Goal: Check status: Check status

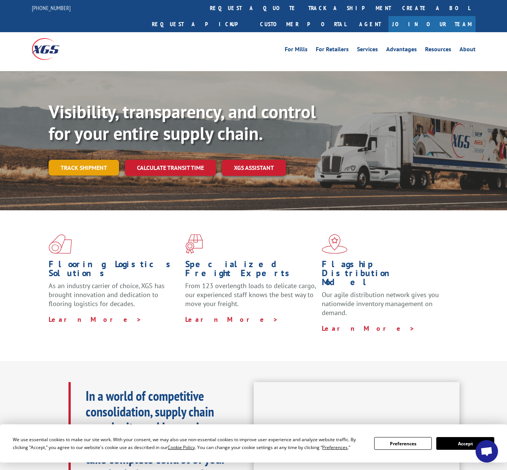
click at [91, 160] on link "Track shipment" at bounding box center [84, 168] width 70 height 16
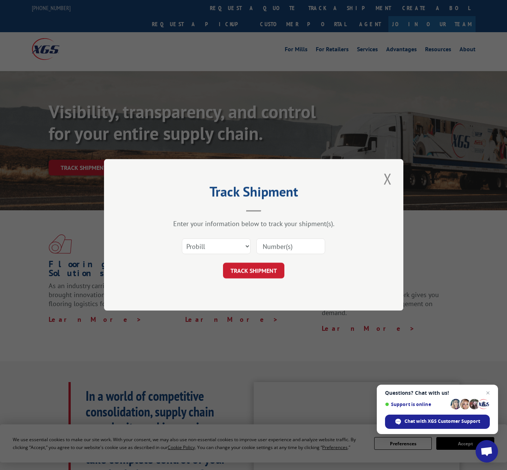
click at [277, 245] on input at bounding box center [291, 247] width 69 height 16
paste input "17537422"
type input "17537422"
click at [274, 265] on button "TRACK SHIPMENT" at bounding box center [253, 271] width 61 height 16
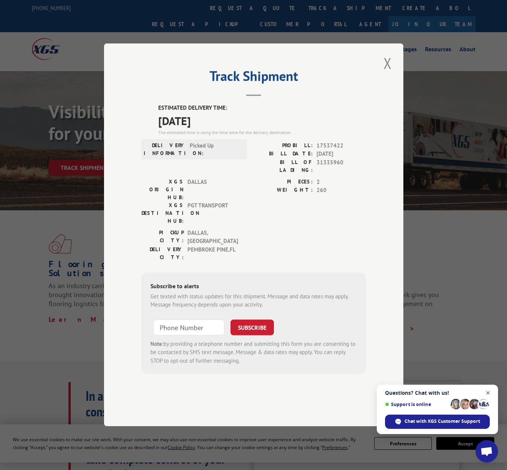
click at [487, 394] on span "Open chat" at bounding box center [488, 393] width 9 height 9
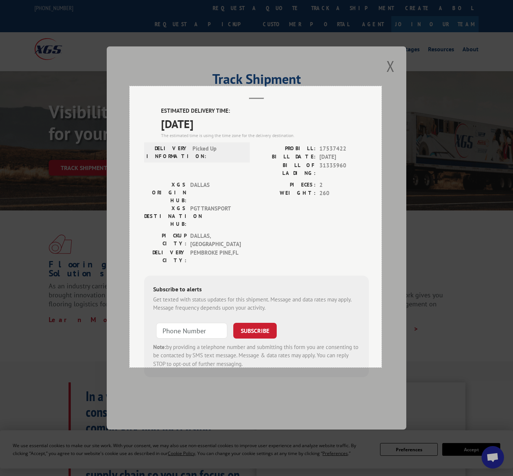
drag, startPoint x: 130, startPoint y: 86, endPoint x: 383, endPoint y: 367, distance: 378.4
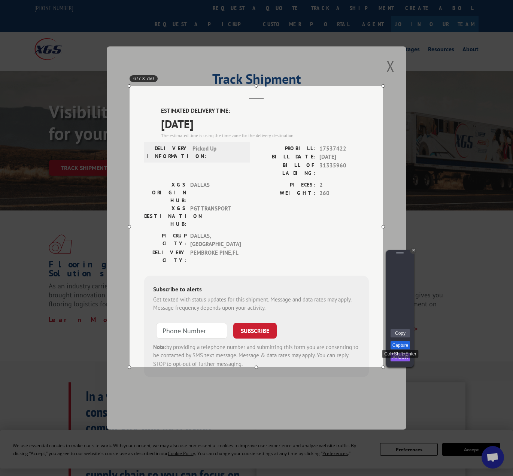
click at [396, 343] on link "Capture" at bounding box center [400, 345] width 19 height 8
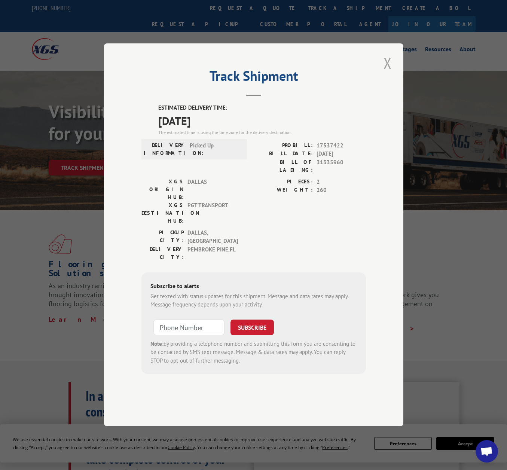
click at [390, 73] on button "Close modal" at bounding box center [388, 63] width 13 height 21
